Goal: Task Accomplishment & Management: Manage account settings

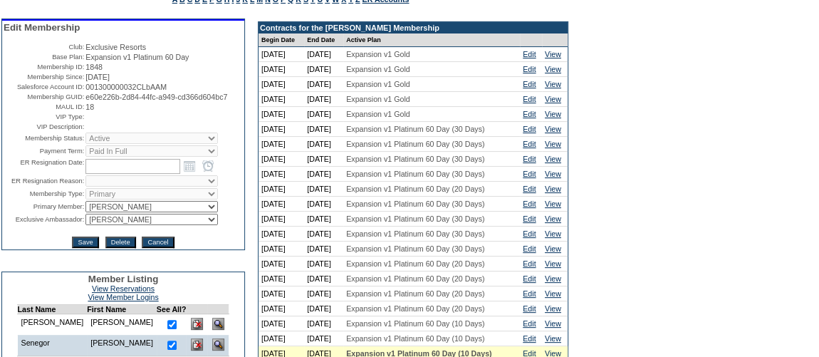
scroll to position [194, 0]
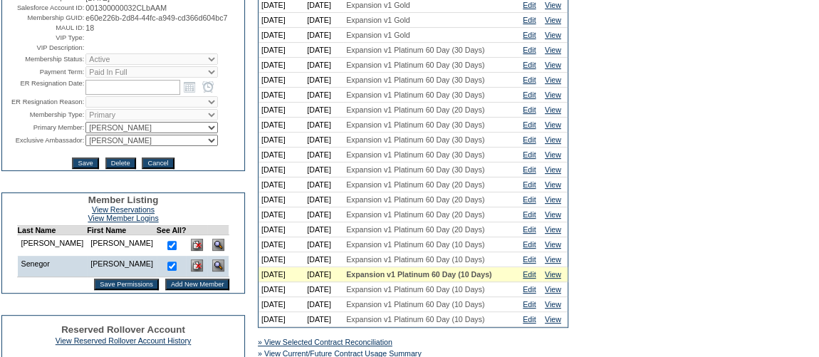
click at [96, 146] on select "IT Group Admin [PERSON_NAME] [PERSON_NAME] Team Accounting (MSM) [PERSON_NAME] …" at bounding box center [151, 140] width 132 height 11
select select "60633"
click at [85, 146] on select "IT Group Admin [PERSON_NAME] [PERSON_NAME] Team Accounting (MSM) [PERSON_NAME] …" at bounding box center [151, 140] width 132 height 11
click at [86, 169] on input "Save" at bounding box center [85, 162] width 26 height 11
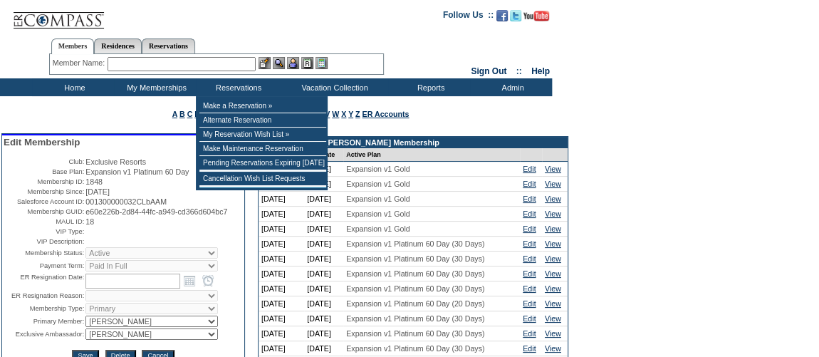
click at [199, 66] on input "text" at bounding box center [182, 64] width 148 height 14
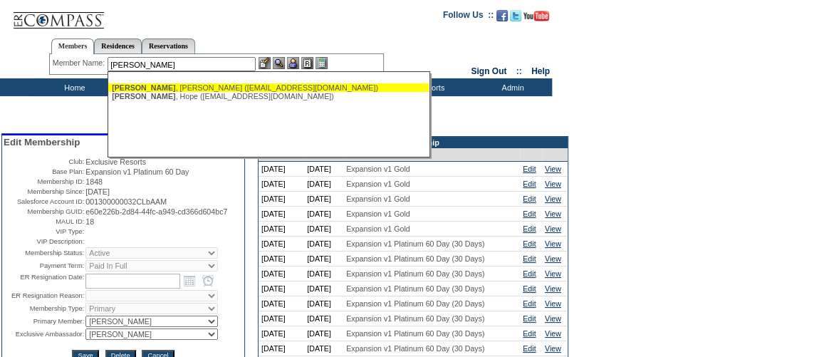
click at [192, 85] on div "Pettinger , Brad (bradpettinger@gmail.com)" at bounding box center [268, 87] width 313 height 9
type input "Pettinger, Brad (bradpettinger@gmail.com)"
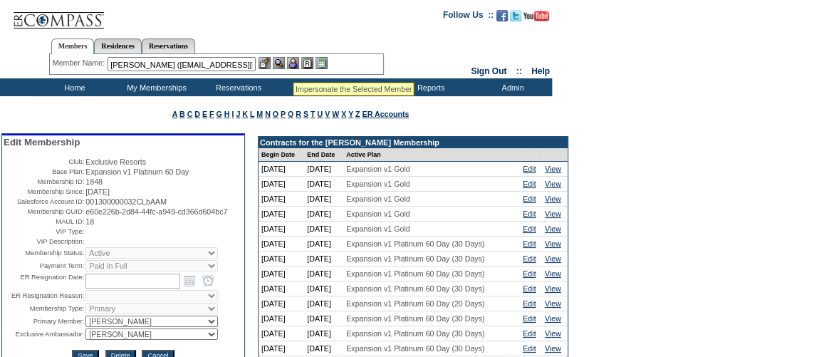
click at [293, 65] on img at bounding box center [293, 63] width 12 height 12
click at [284, 63] on img at bounding box center [279, 63] width 12 height 12
